Goal: Task Accomplishment & Management: Use online tool/utility

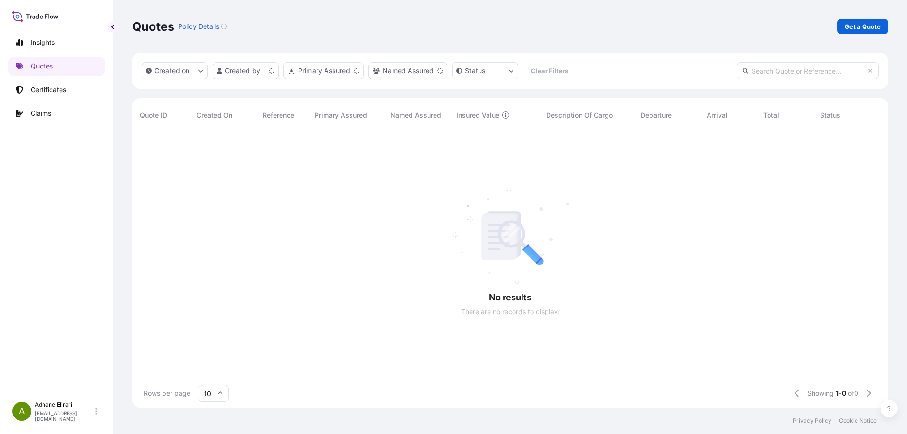
scroll to position [273, 748]
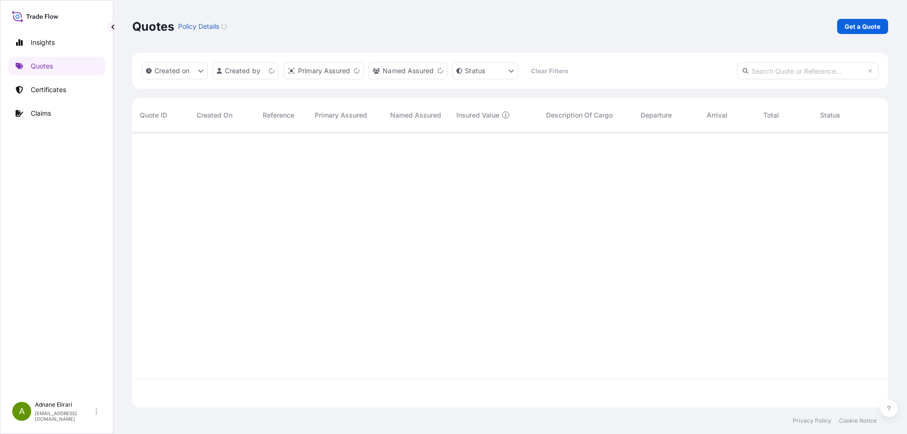
scroll to position [273, 748]
